Goal: Task Accomplishment & Management: Use online tool/utility

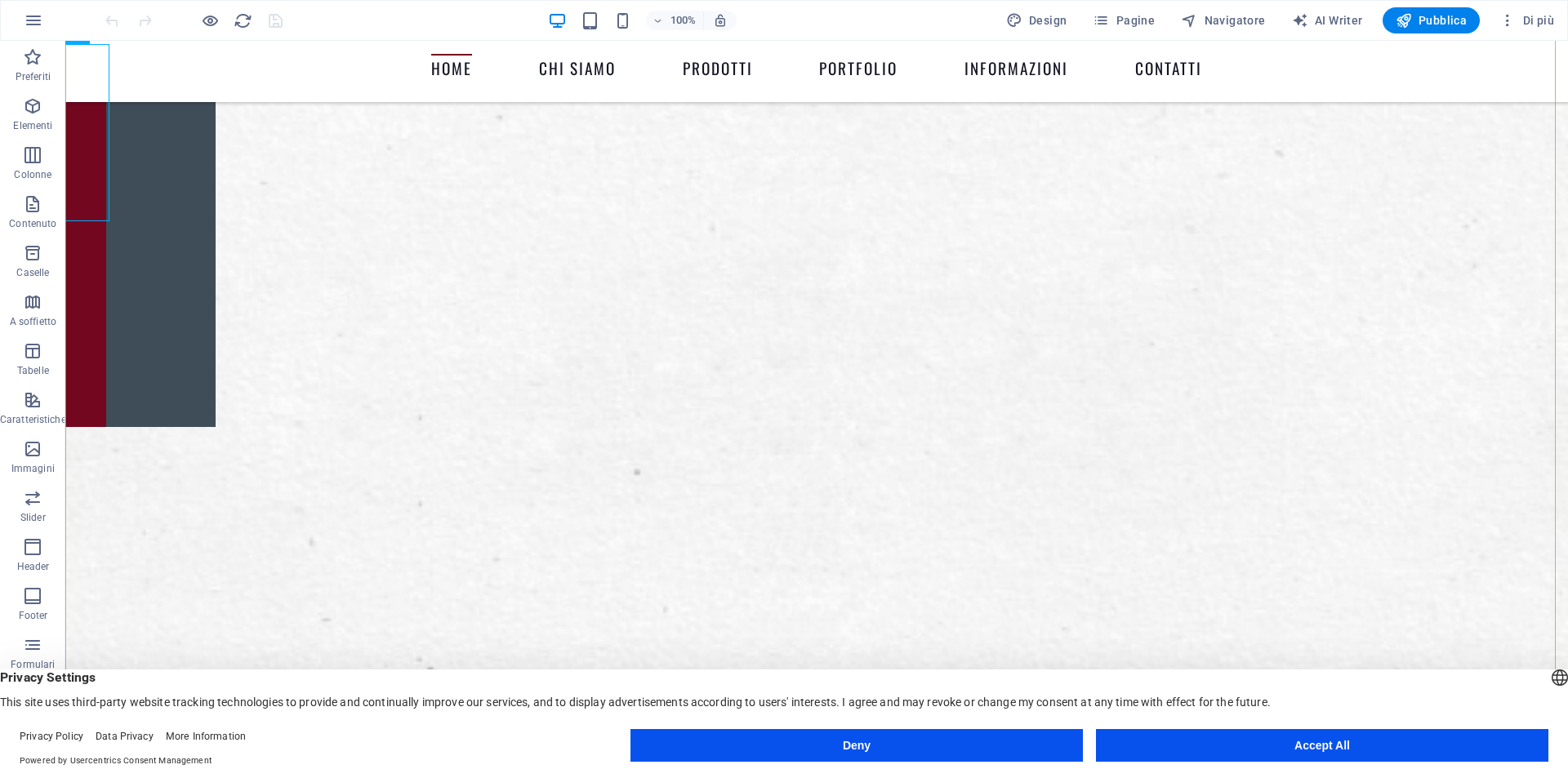
scroll to position [327, 0]
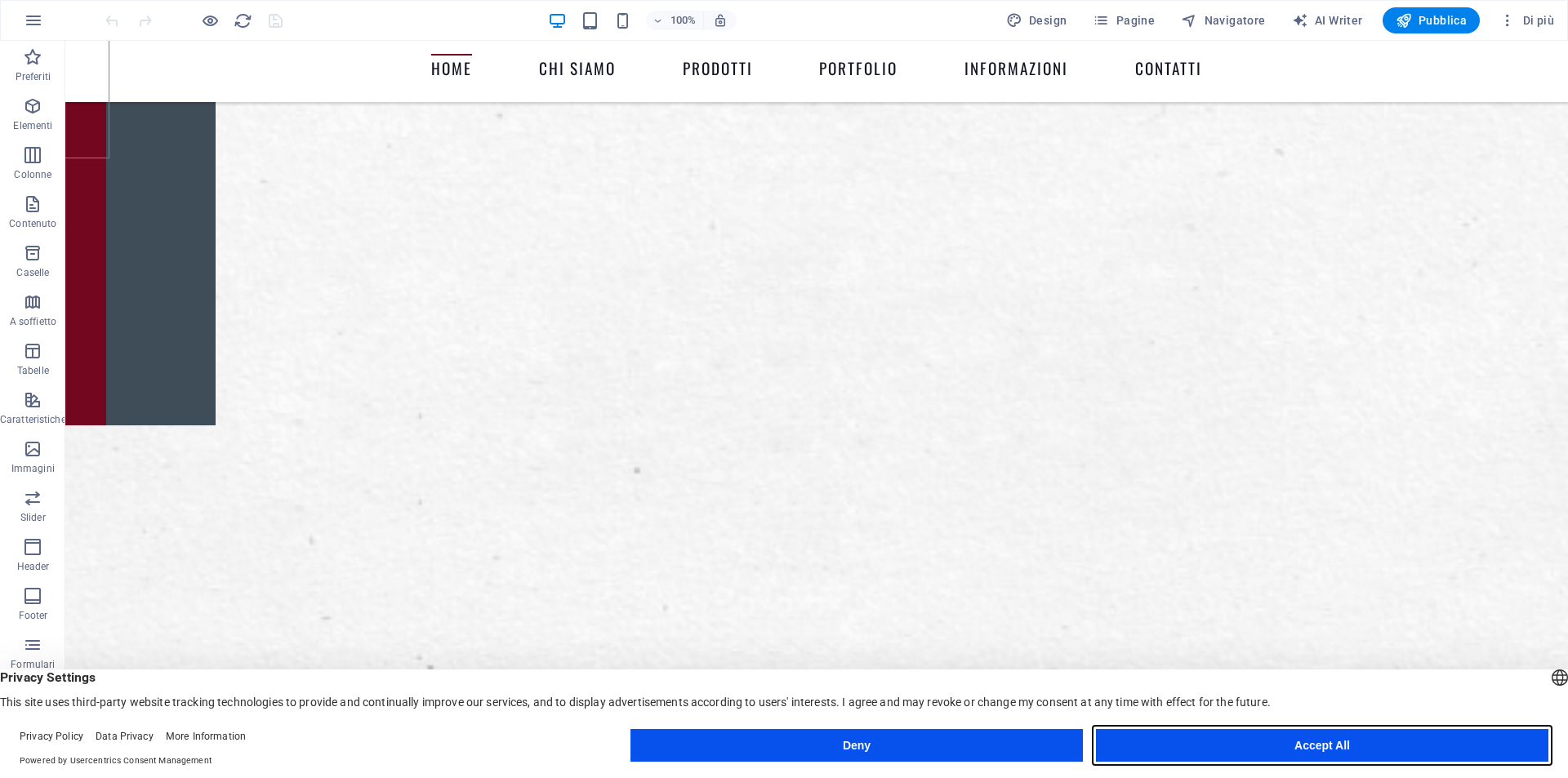
click at [1275, 747] on button "Accept All" at bounding box center [1322, 746] width 452 height 33
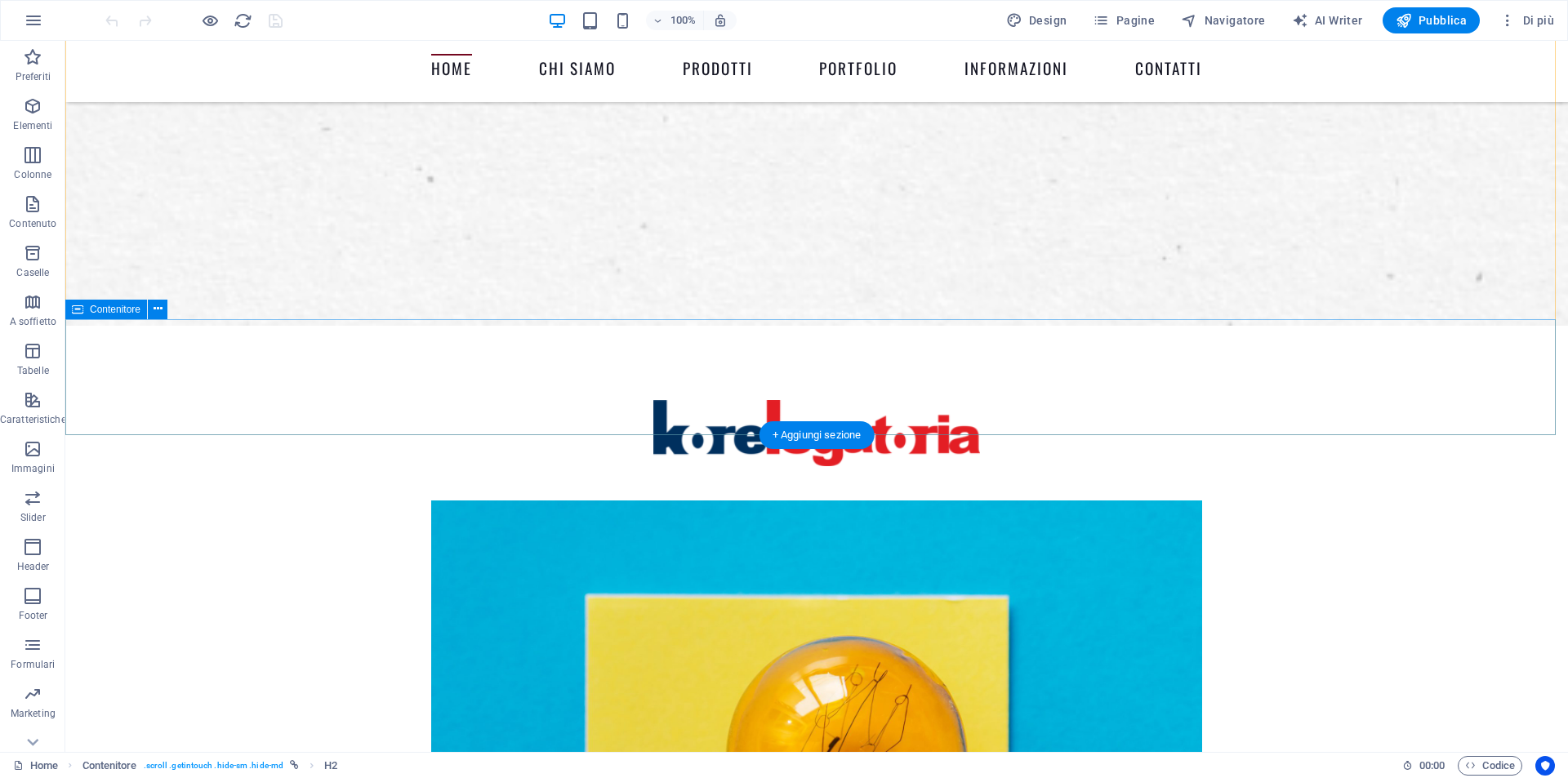
scroll to position [817, 0]
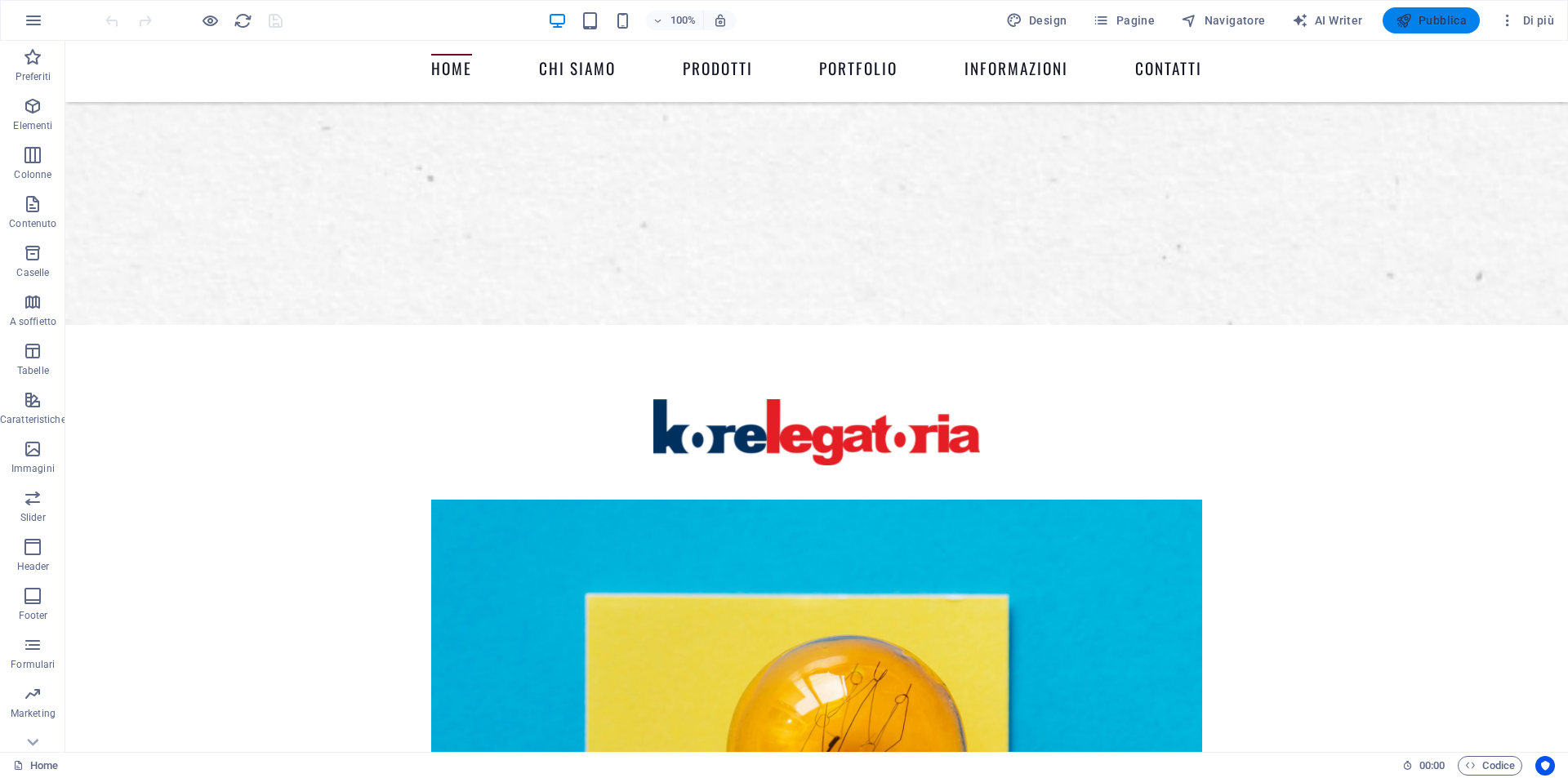
click at [1435, 18] on span "Pubblica" at bounding box center [1431, 20] width 72 height 16
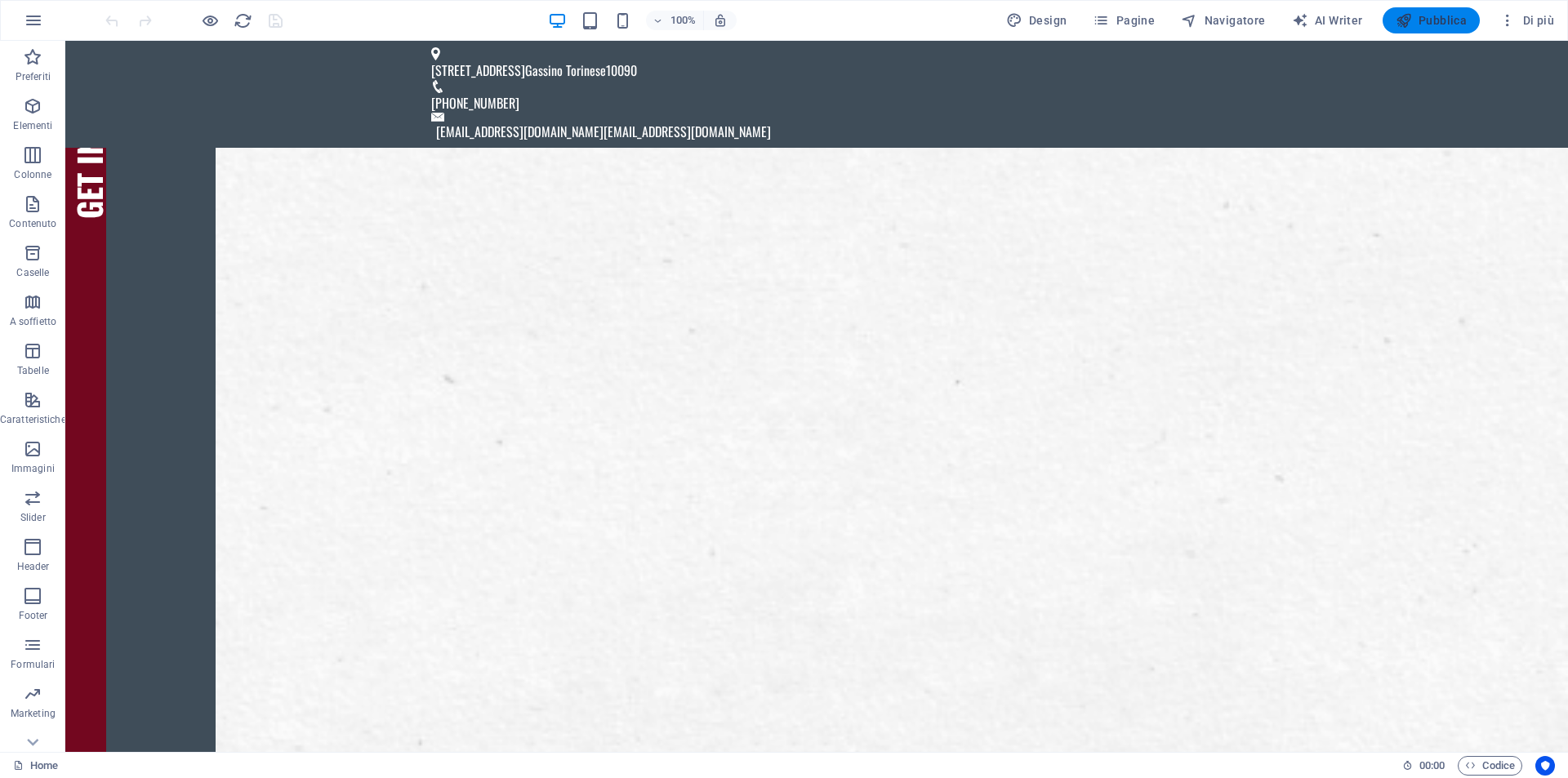
click at [1443, 9] on button "Pubblica" at bounding box center [1431, 21] width 98 height 26
